Goal: Task Accomplishment & Management: Manage account settings

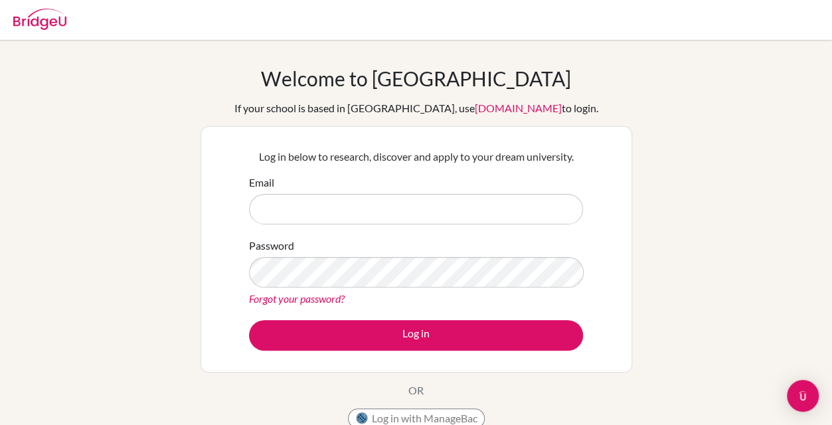
scroll to position [47, 0]
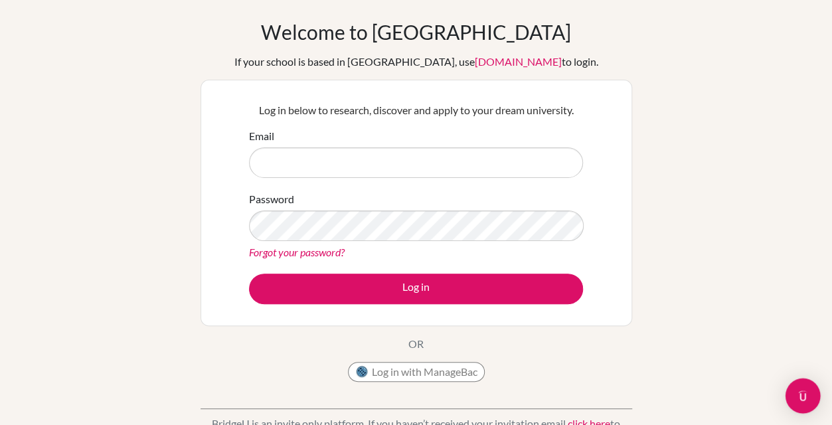
click at [801, 408] on div "Open Intercom Messenger" at bounding box center [803, 396] width 35 height 35
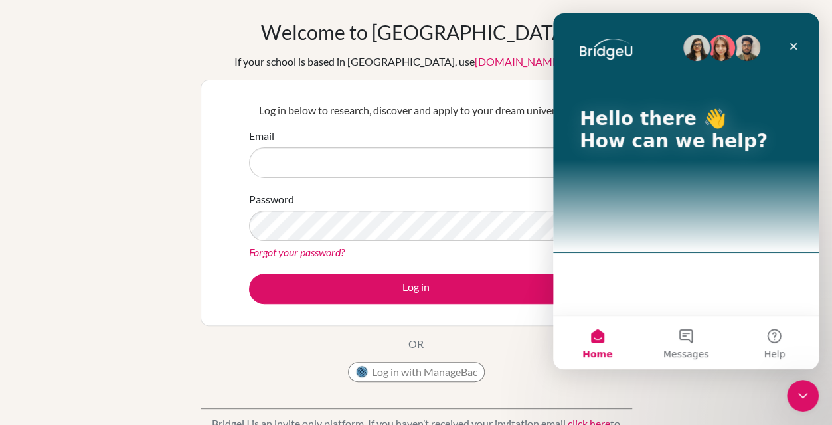
scroll to position [0, 0]
click at [693, 349] on span "Messages" at bounding box center [687, 353] width 46 height 9
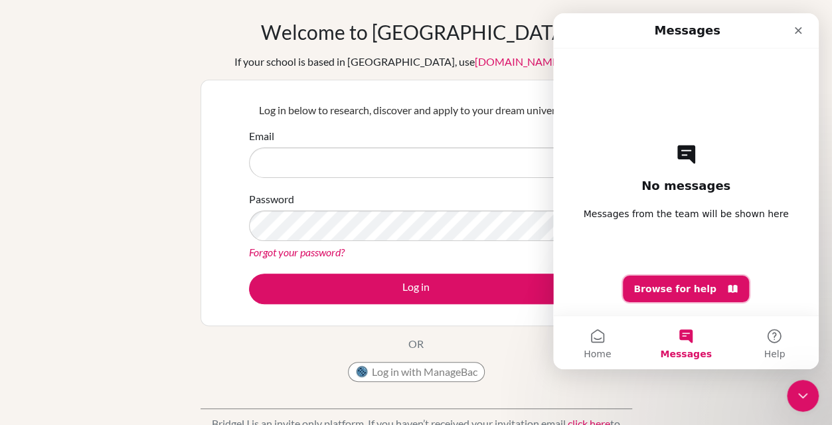
click at [679, 301] on button "Browse for help" at bounding box center [686, 289] width 126 height 27
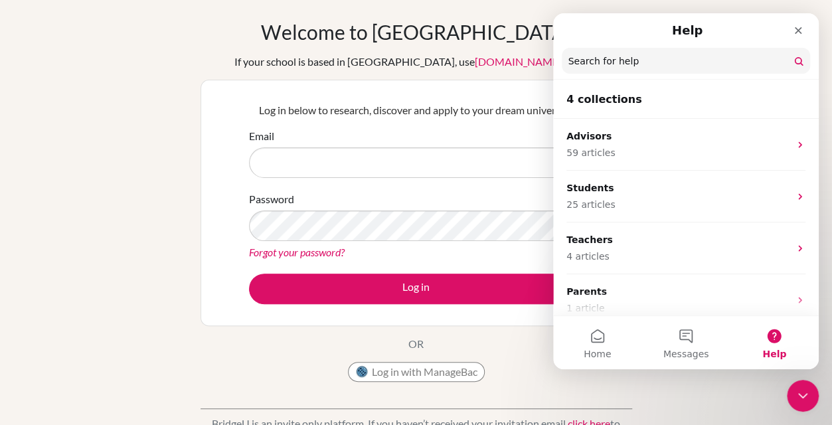
scroll to position [10, 0]
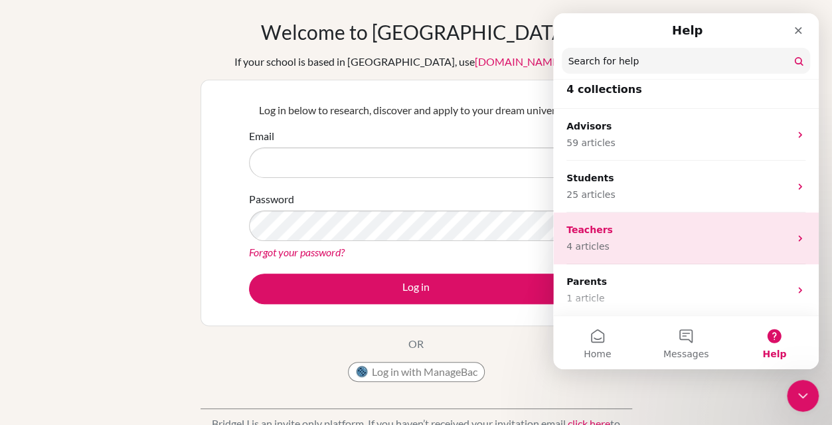
click at [731, 221] on div "Teachers 4 articles" at bounding box center [686, 239] width 266 height 52
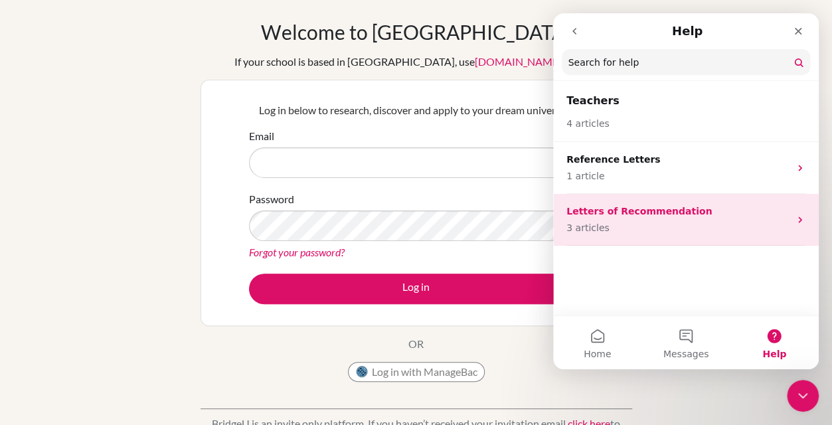
click at [705, 208] on p "Letters of Recommendation" at bounding box center [678, 212] width 223 height 14
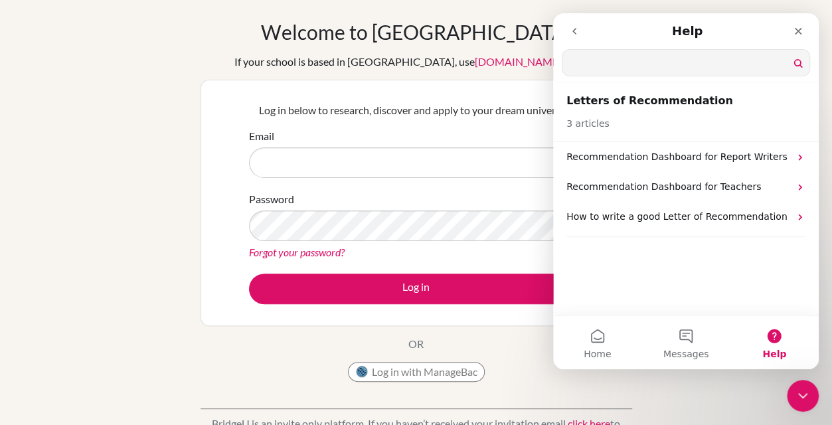
click at [695, 75] on input "Search for help" at bounding box center [686, 63] width 247 height 26
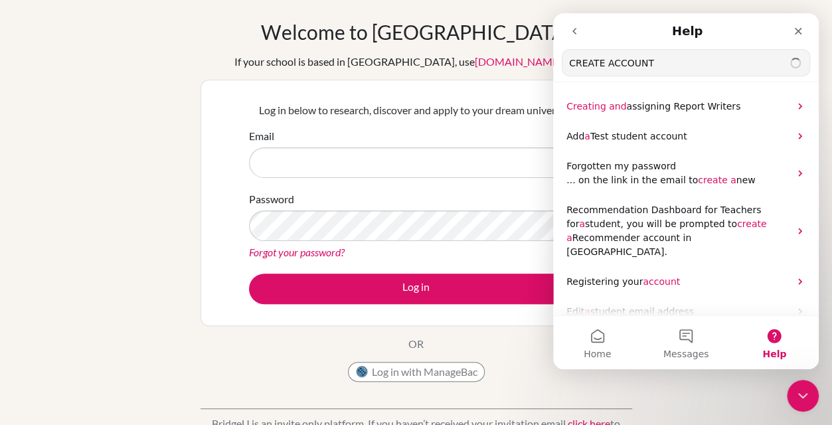
type input "CREATE ACCOUNT"
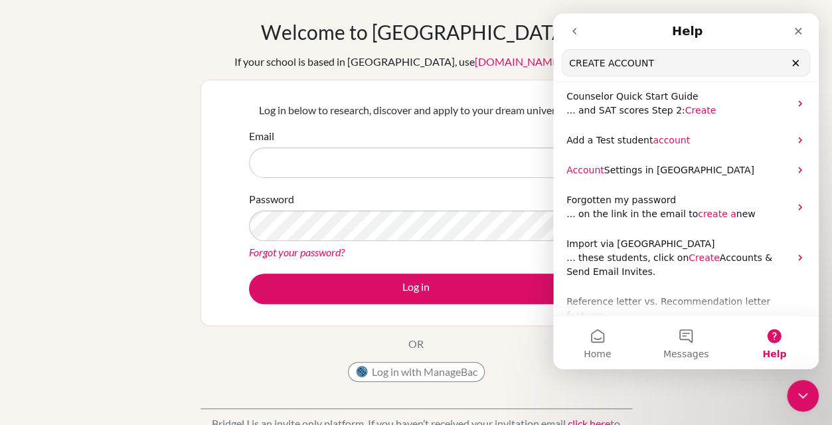
scroll to position [173, 0]
drag, startPoint x: 816, startPoint y: 183, endPoint x: 1372, endPoint y: 283, distance: 564.4
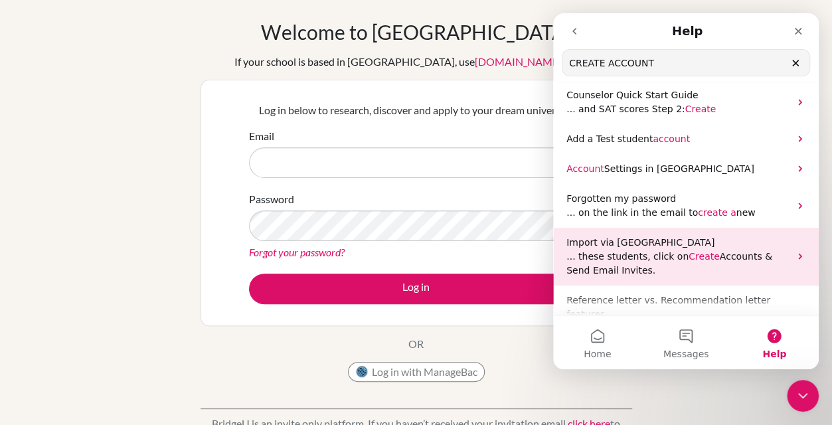
click at [692, 251] on span "Create" at bounding box center [704, 256] width 31 height 11
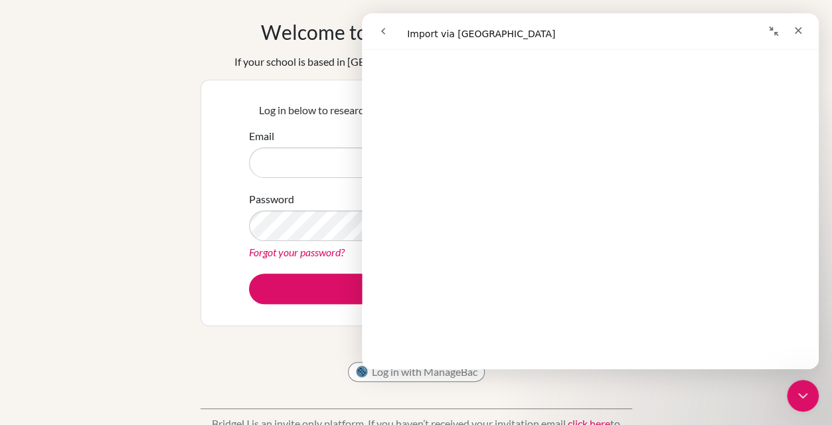
scroll to position [926, 0]
click at [803, 32] on icon "Close" at bounding box center [798, 30] width 11 height 11
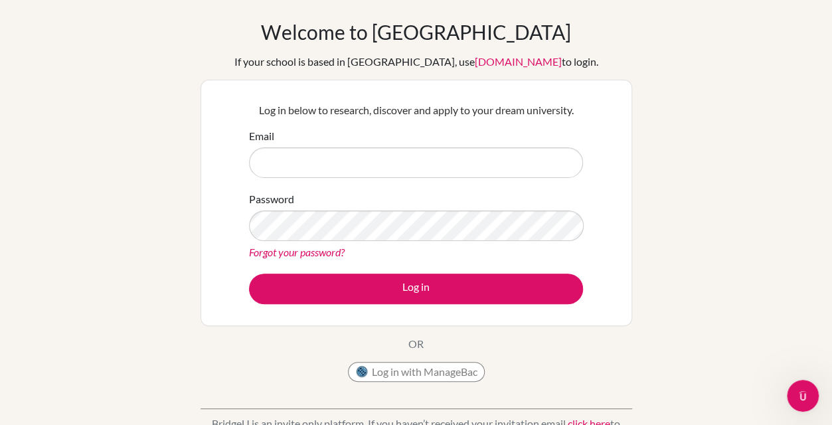
scroll to position [0, 0]
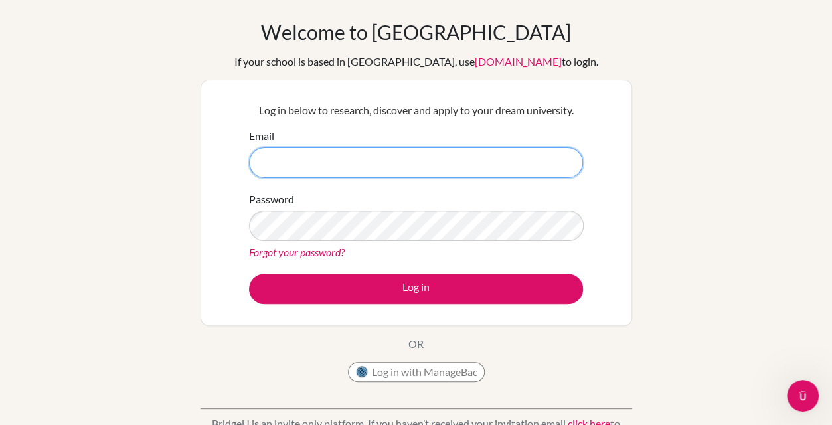
click at [407, 162] on input "Email" at bounding box center [416, 162] width 334 height 31
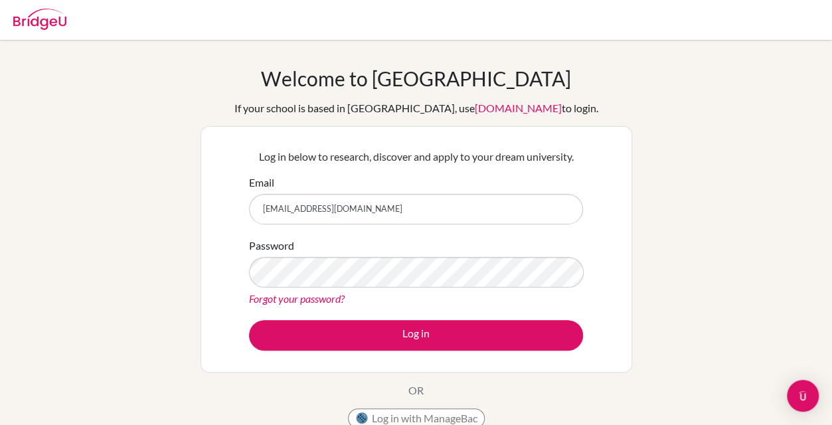
type input "[EMAIL_ADDRESS][DOMAIN_NAME]"
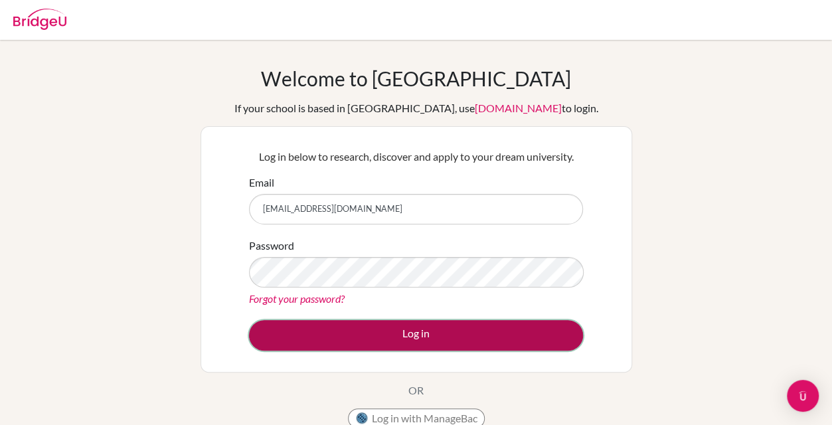
click at [405, 344] on button "Log in" at bounding box center [416, 335] width 334 height 31
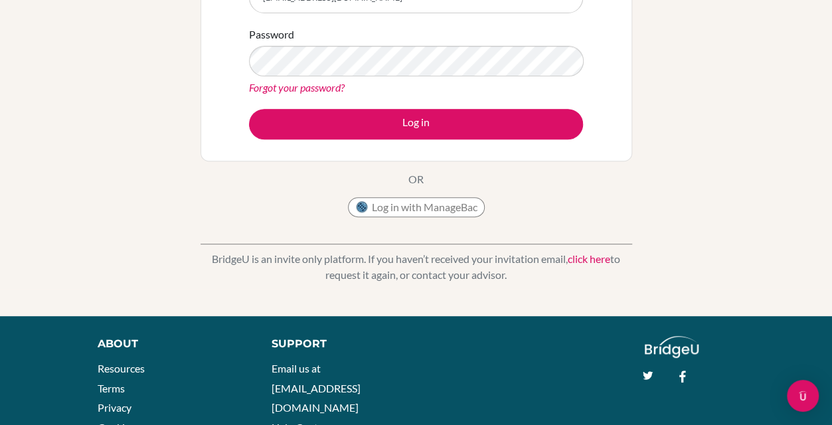
scroll to position [213, 0]
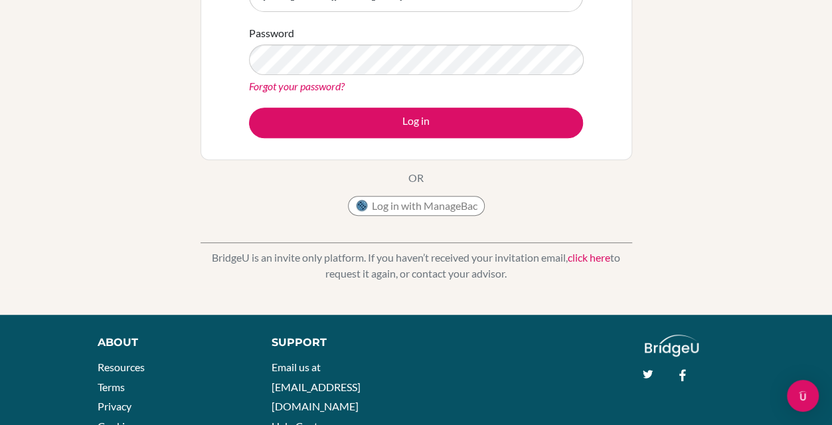
click at [587, 252] on link "click here" at bounding box center [589, 257] width 43 height 13
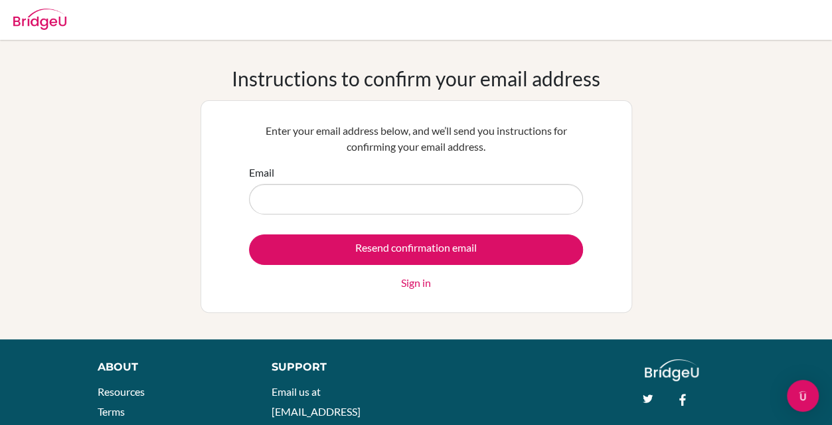
click at [463, 199] on input "Email" at bounding box center [416, 199] width 334 height 31
type input "[EMAIL_ADDRESS][DOMAIN_NAME]"
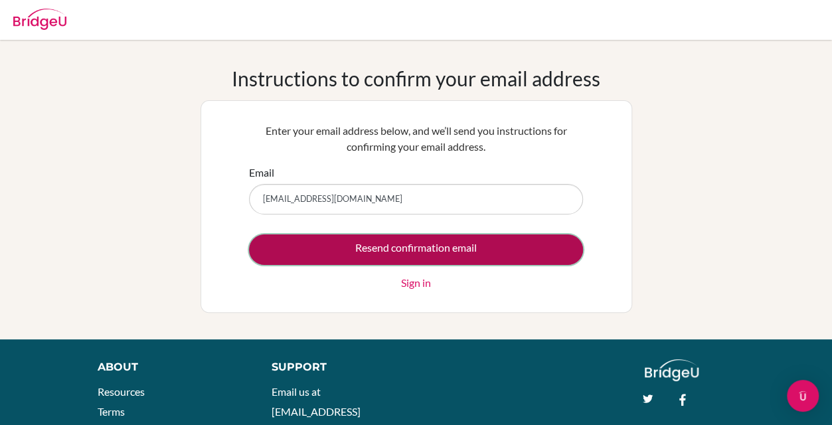
click at [432, 246] on input "Resend confirmation email" at bounding box center [416, 250] width 334 height 31
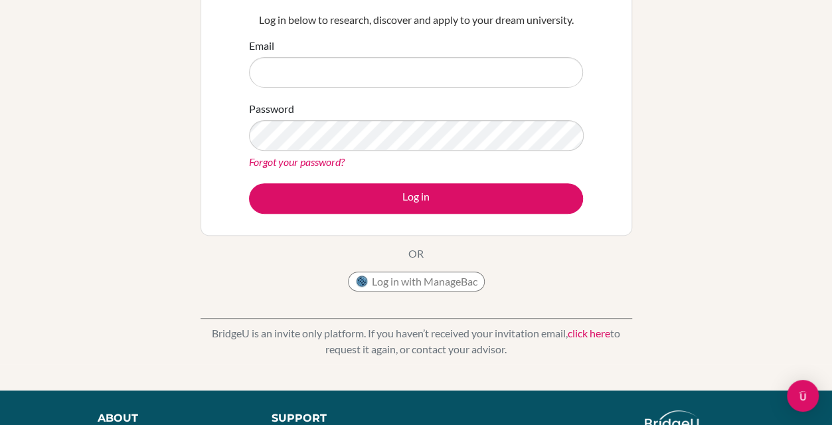
scroll to position [192, 0]
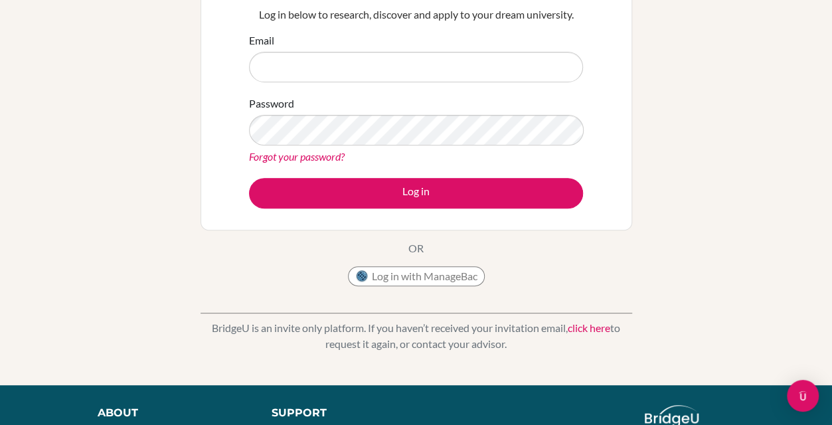
click at [593, 328] on link "click here" at bounding box center [589, 328] width 43 height 13
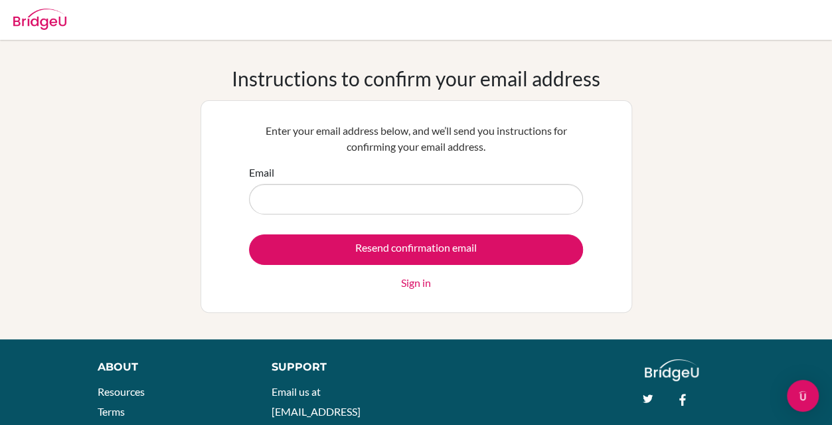
click at [407, 281] on link "Sign in" at bounding box center [416, 283] width 30 height 16
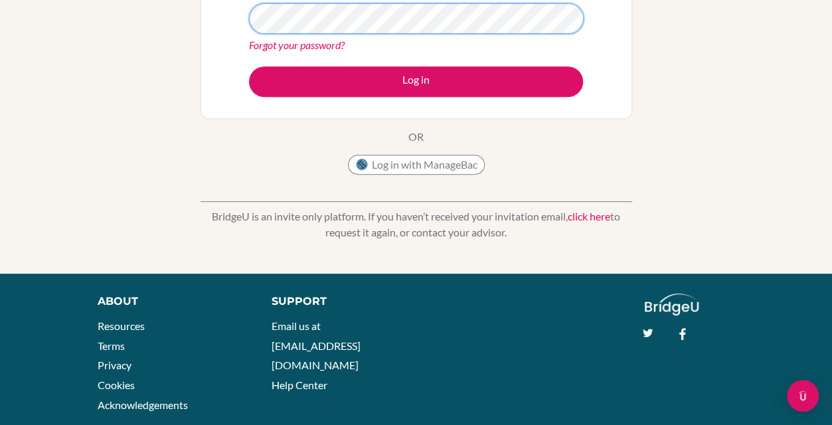
scroll to position [258, 0]
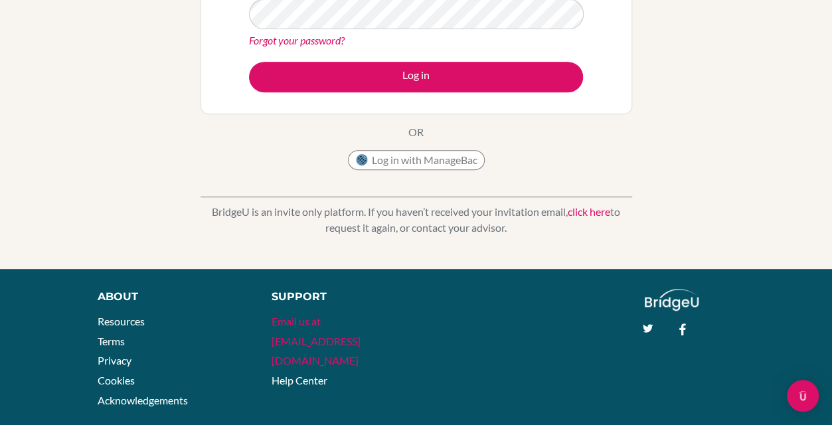
click at [332, 322] on link "Email us at [EMAIL_ADDRESS][DOMAIN_NAME]" at bounding box center [316, 341] width 89 height 52
drag, startPoint x: 124, startPoint y: 240, endPoint x: 171, endPoint y: 250, distance: 49.0
click at [171, 250] on div "Welcome to [GEOGRAPHIC_DATA] If your school is based in [GEOGRAPHIC_DATA], use …" at bounding box center [416, 25] width 832 height 488
